Goal: Find specific page/section: Find specific page/section

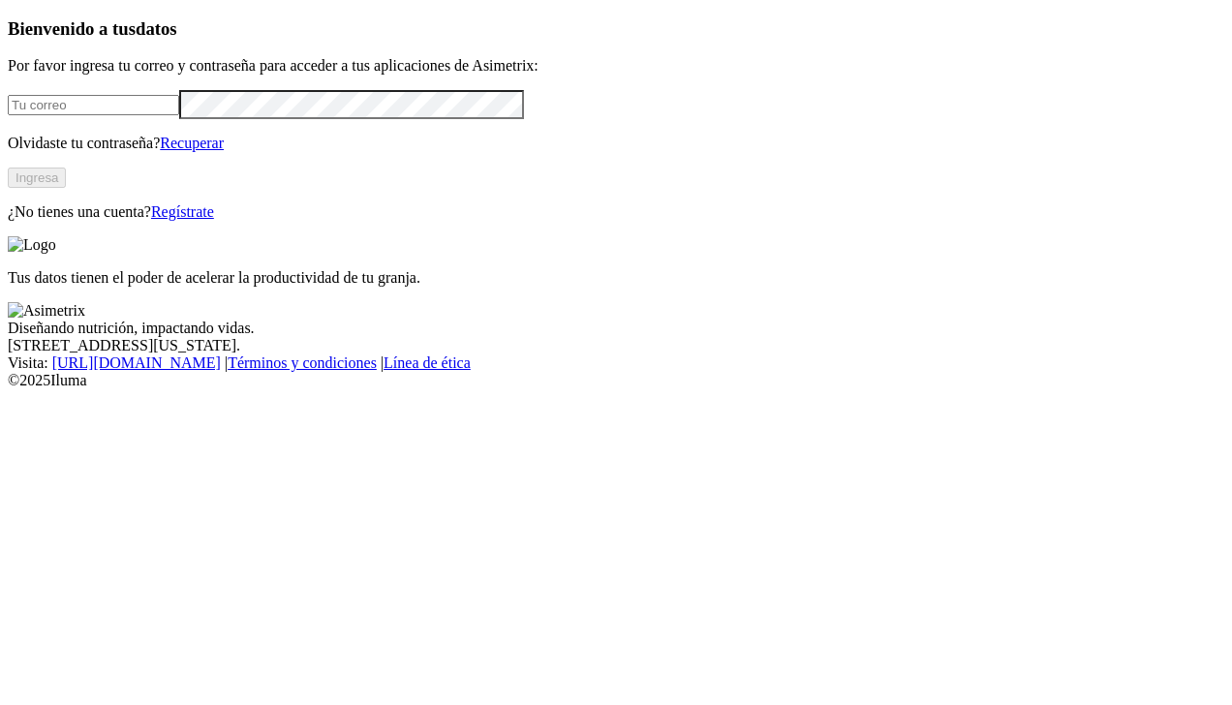
type input "[EMAIL_ADDRESS][DOMAIN_NAME]"
click at [66, 188] on button "Ingresa" at bounding box center [37, 178] width 58 height 20
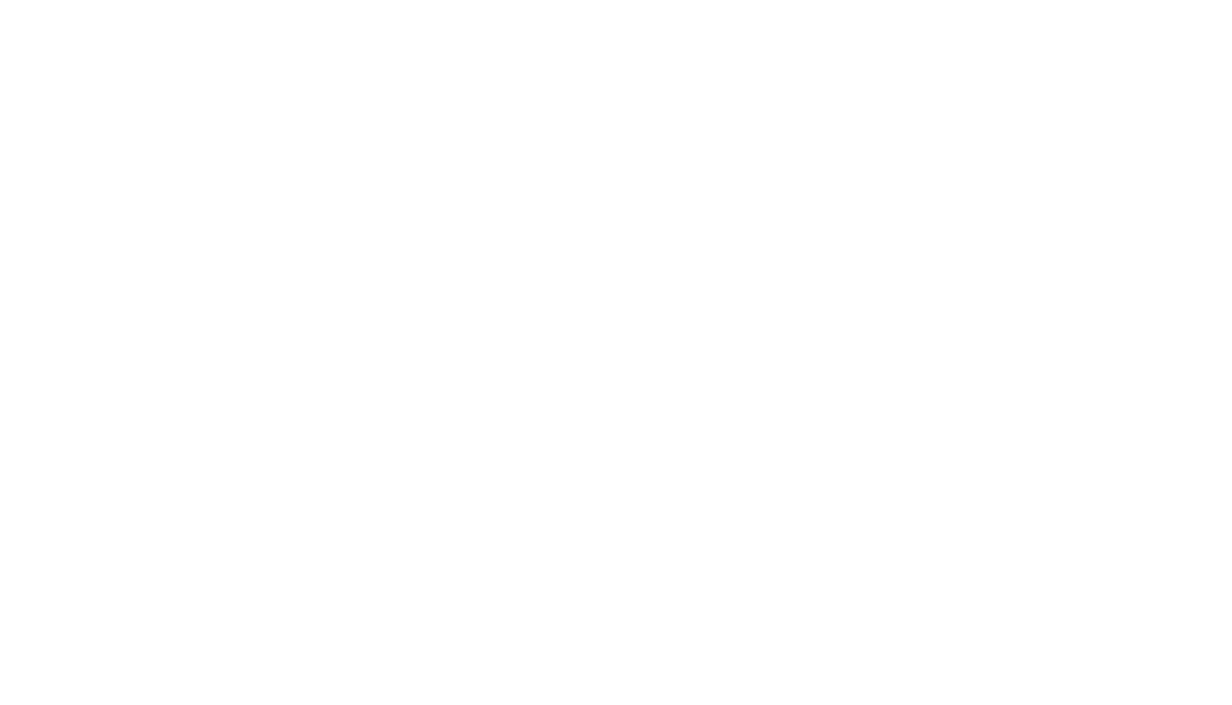
click at [20, 17] on icon at bounding box center [38, 395] width 60 height 775
